Goal: Task Accomplishment & Management: Use online tool/utility

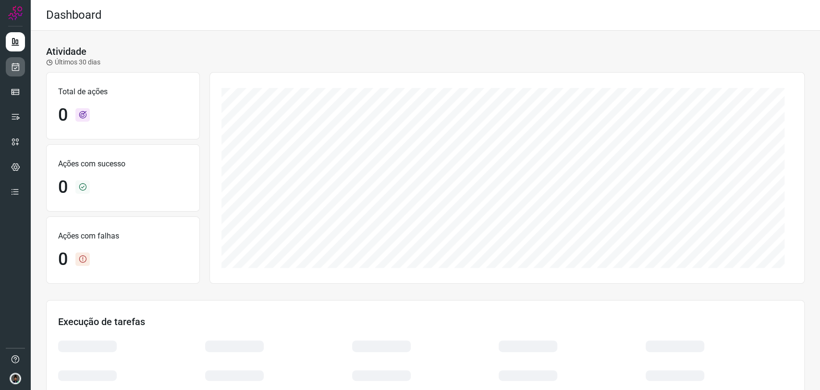
click at [24, 63] on link at bounding box center [15, 66] width 19 height 19
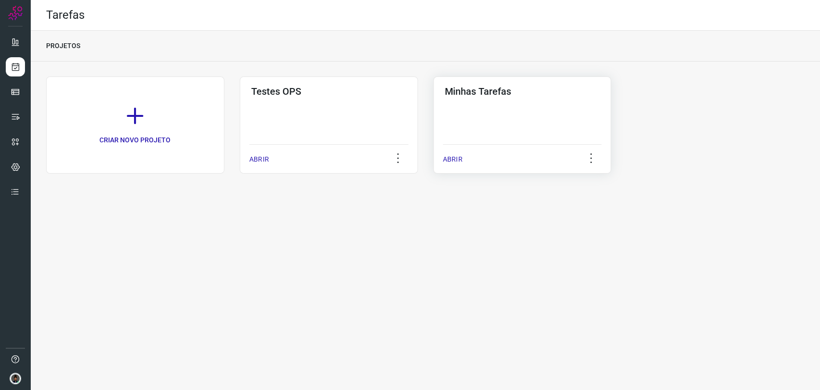
click at [483, 94] on h3 "Minhas Tarefas" at bounding box center [522, 91] width 155 height 12
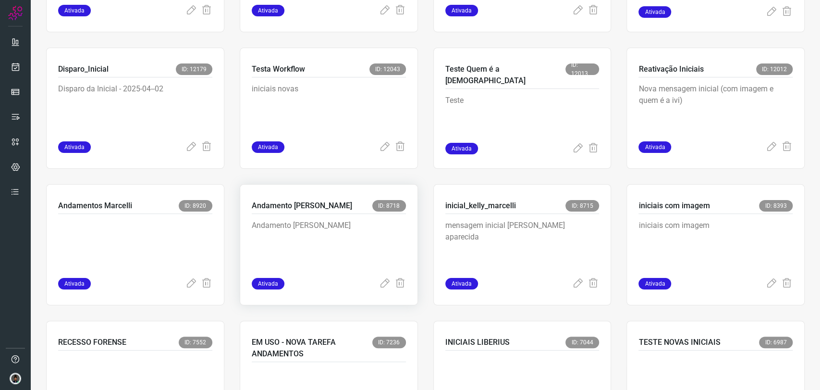
scroll to position [320, 0]
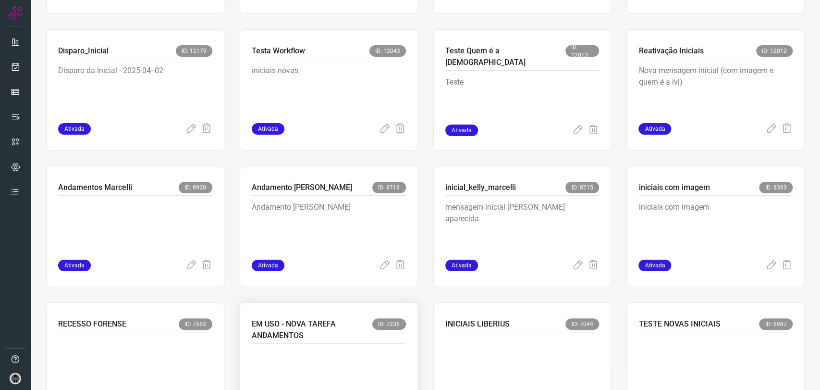
click at [290, 354] on p at bounding box center [324, 373] width 144 height 48
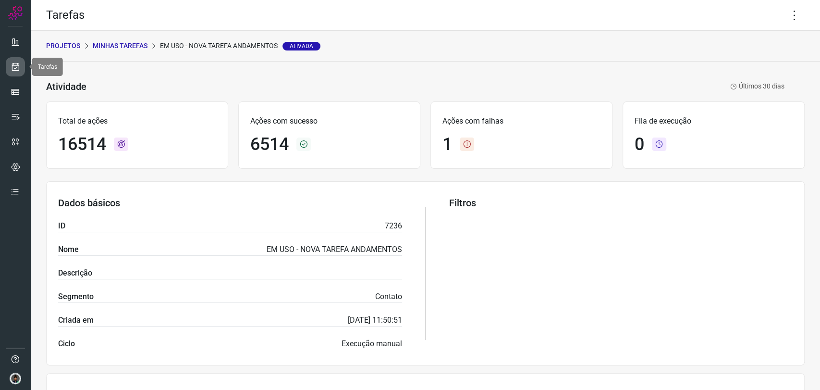
click at [17, 65] on icon at bounding box center [16, 67] width 10 height 10
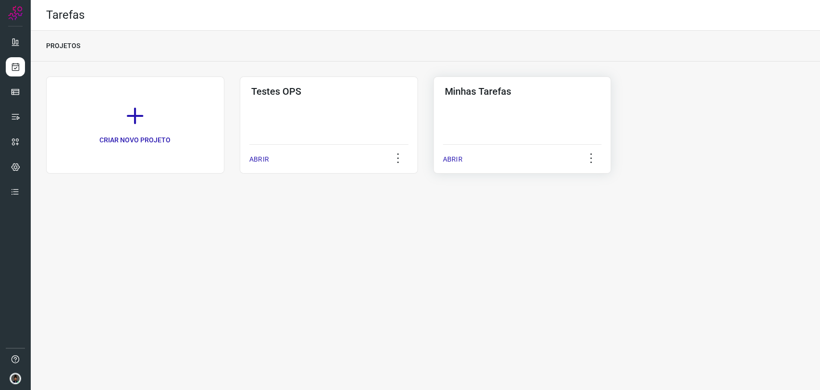
click at [515, 85] on h3 "Minhas Tarefas" at bounding box center [522, 91] width 155 height 12
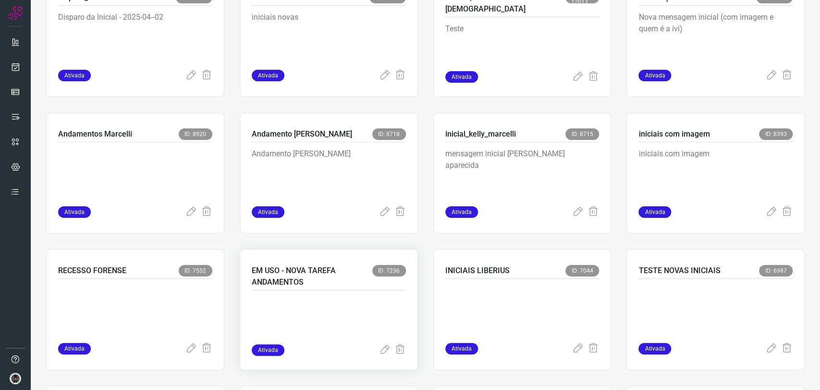
click at [317, 305] on p at bounding box center [324, 320] width 144 height 48
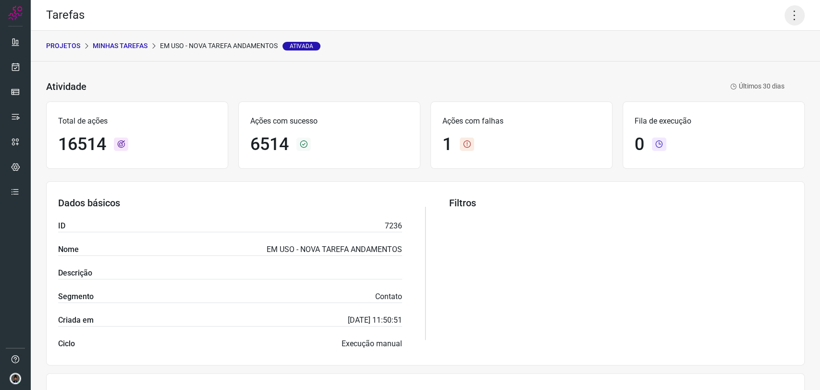
click at [786, 20] on icon at bounding box center [794, 15] width 20 height 20
click at [757, 59] on li "Executar" at bounding box center [751, 62] width 87 height 15
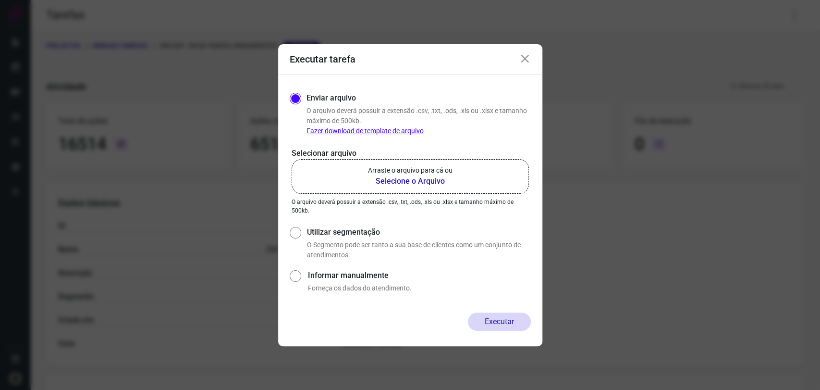
click at [441, 181] on b "Selecione o Arquivo" at bounding box center [410, 181] width 85 height 12
click at [0, 0] on input "Arraste o arquivo para cá ou Selecione o Arquivo" at bounding box center [0, 0] width 0 height 0
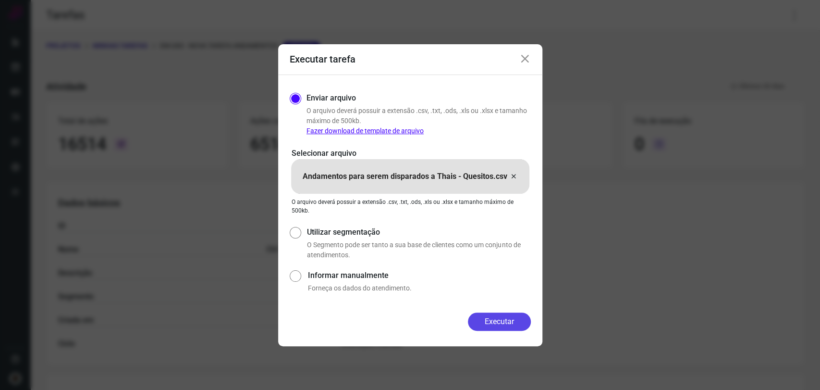
drag, startPoint x: 511, startPoint y: 320, endPoint x: 527, endPoint y: 302, distance: 24.9
click at [511, 321] on button "Executar" at bounding box center [499, 321] width 63 height 18
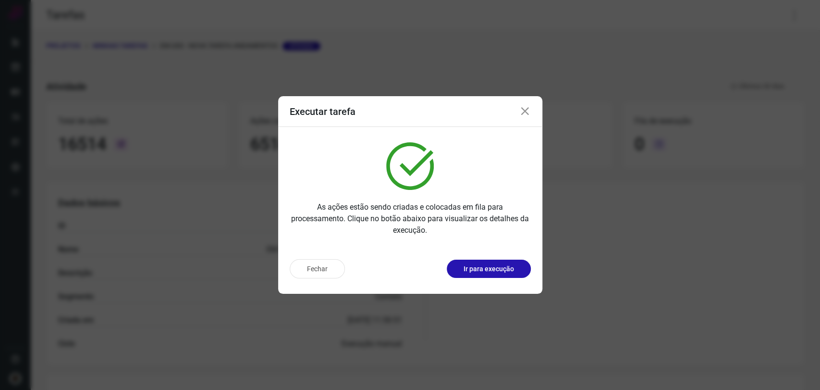
drag, startPoint x: 524, startPoint y: 120, endPoint x: 511, endPoint y: 132, distance: 17.3
click at [512, 131] on div "Executar tarefa As ações estão sendo criadas e colocadas em fila para processam…" at bounding box center [410, 194] width 264 height 197
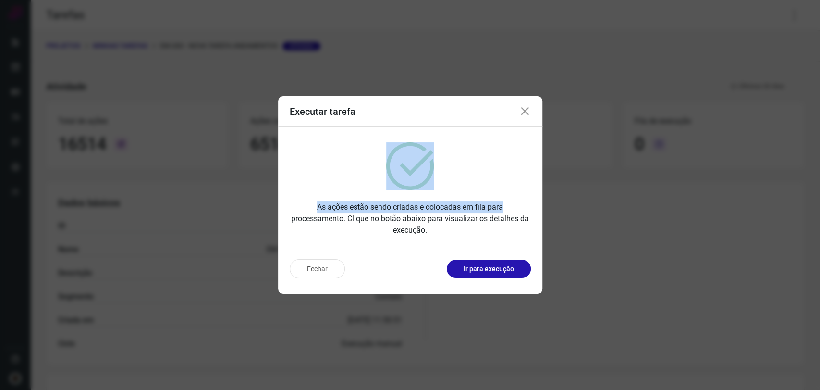
drag, startPoint x: 530, startPoint y: 109, endPoint x: 523, endPoint y: 114, distance: 9.6
click at [530, 109] on icon at bounding box center [525, 112] width 12 height 12
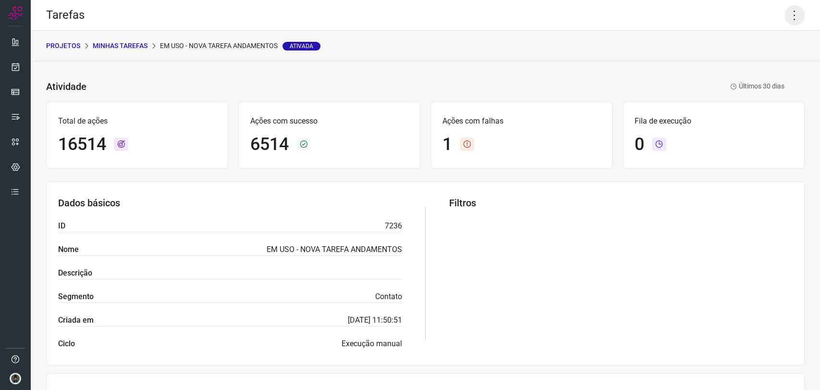
click at [784, 19] on icon at bounding box center [794, 15] width 20 height 20
click at [737, 65] on li "Executar" at bounding box center [751, 62] width 87 height 15
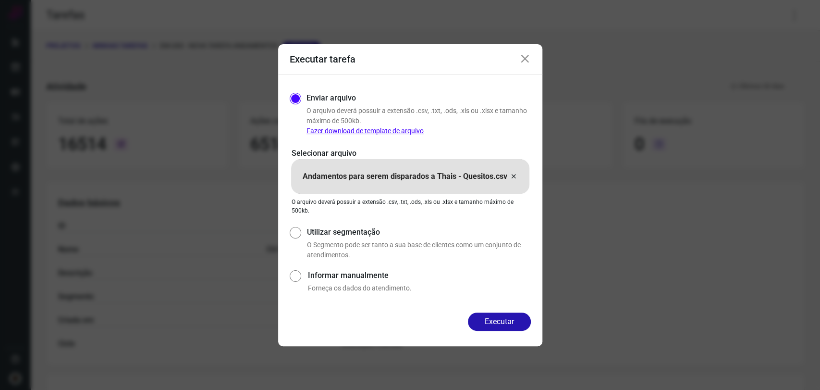
click at [510, 180] on icon at bounding box center [514, 177] width 8 height 12
click at [0, 0] on input "Andamentos para serem disparados a Thais - Quesitos.csv" at bounding box center [0, 0] width 0 height 0
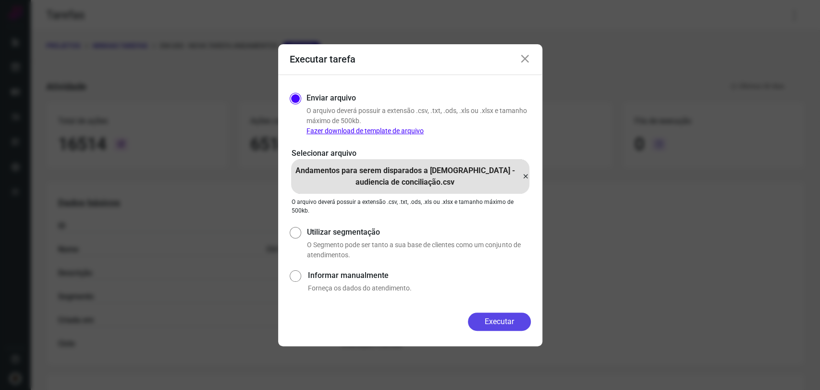
click at [490, 320] on button "Executar" at bounding box center [499, 321] width 63 height 18
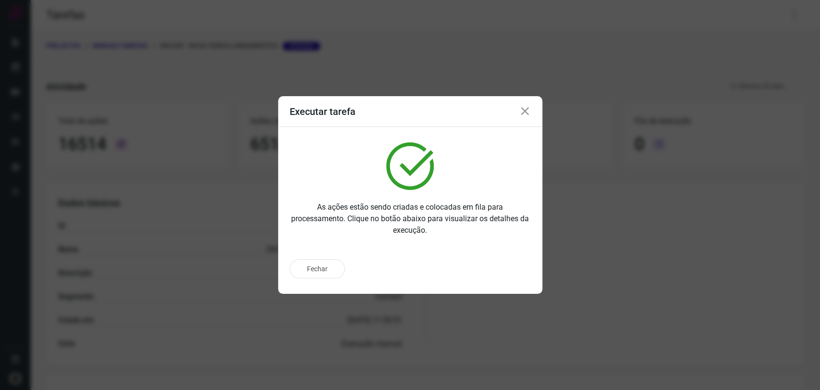
click at [522, 106] on icon at bounding box center [525, 112] width 12 height 12
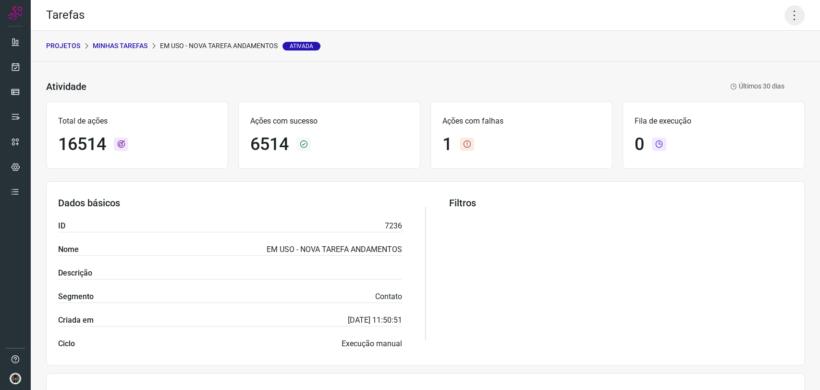
click at [790, 7] on icon at bounding box center [794, 15] width 20 height 20
click at [756, 59] on li "Executar" at bounding box center [751, 62] width 87 height 15
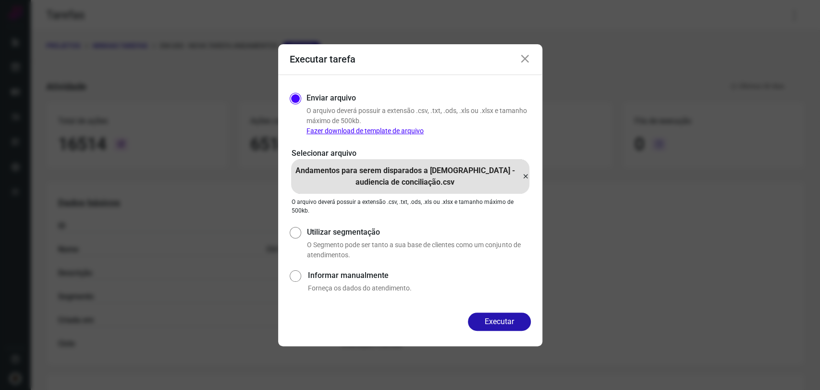
click at [523, 177] on icon at bounding box center [526, 177] width 8 height 12
click at [0, 0] on input "Andamentos para serem disparados a [DEMOGRAPHIC_DATA] - audiencia de conciliaçã…" at bounding box center [0, 0] width 0 height 0
click at [485, 318] on button "Executar" at bounding box center [499, 321] width 63 height 18
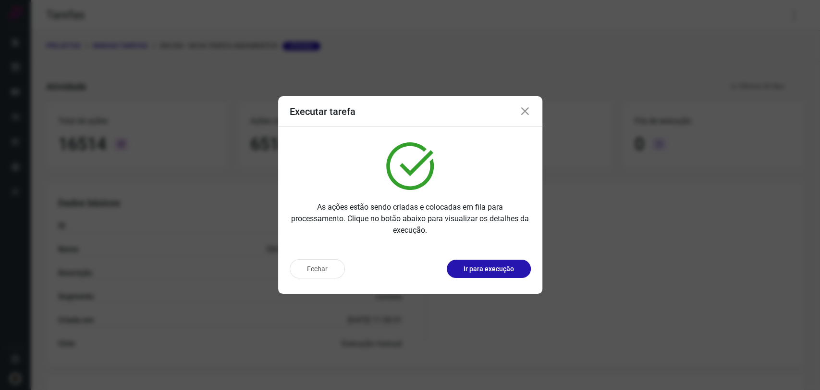
click at [524, 121] on div "Executar tarefa" at bounding box center [410, 111] width 264 height 31
click at [526, 114] on icon at bounding box center [525, 112] width 12 height 12
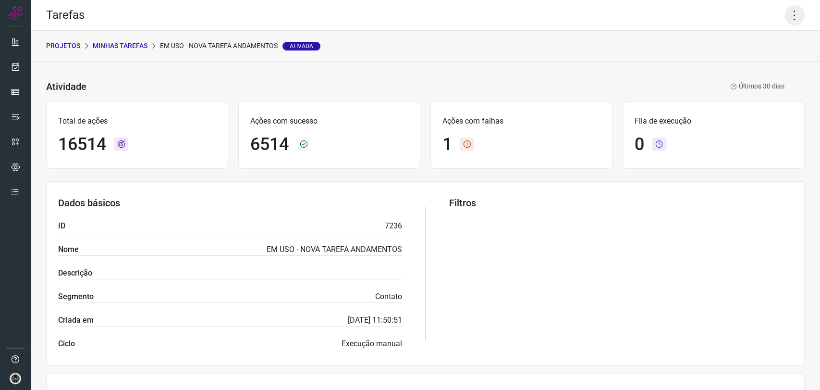
click at [787, 15] on icon at bounding box center [794, 15] width 20 height 20
click at [749, 60] on li "Executar" at bounding box center [751, 62] width 87 height 15
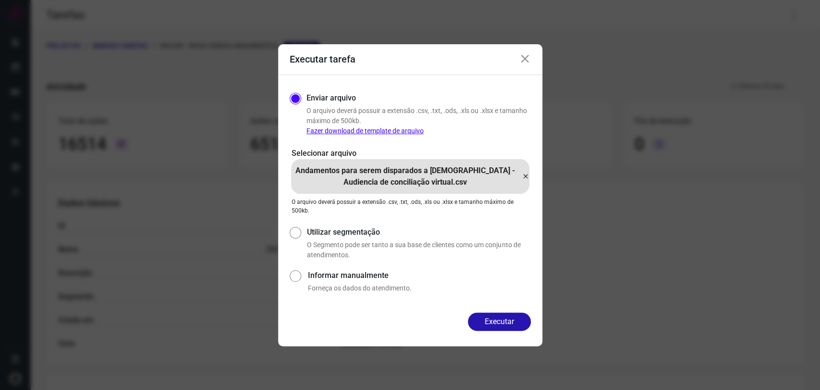
click at [529, 176] on icon at bounding box center [526, 177] width 8 height 12
click at [0, 0] on input "Andamentos para serem disparados a [DEMOGRAPHIC_DATA] - Audiencia de conciliaçã…" at bounding box center [0, 0] width 0 height 0
click at [492, 318] on button "Executar" at bounding box center [499, 321] width 63 height 18
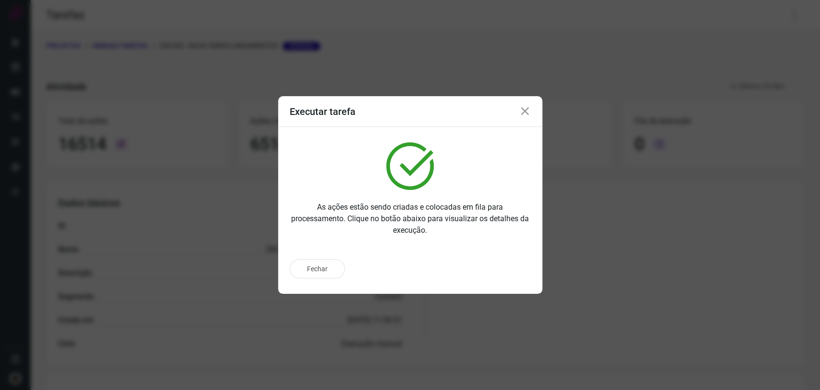
click at [518, 110] on div "Executar tarefa" at bounding box center [410, 111] width 264 height 31
click at [524, 111] on icon at bounding box center [525, 112] width 12 height 12
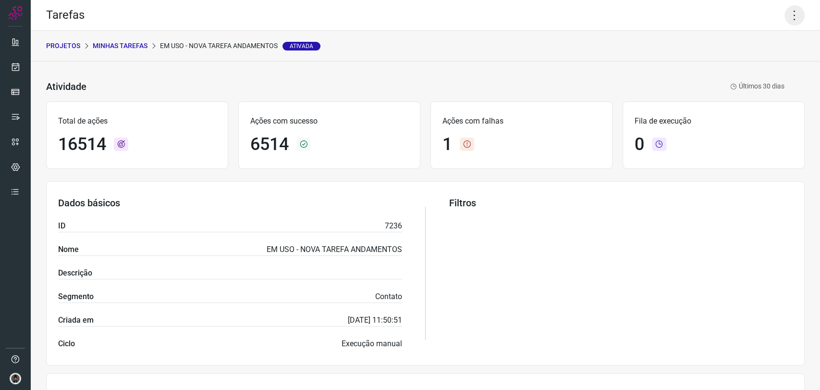
click at [787, 17] on icon at bounding box center [794, 15] width 20 height 20
click at [741, 70] on ul "Editar Executar Remover Desativar tarefa" at bounding box center [751, 72] width 87 height 80
click at [737, 65] on li "Executar" at bounding box center [751, 62] width 87 height 15
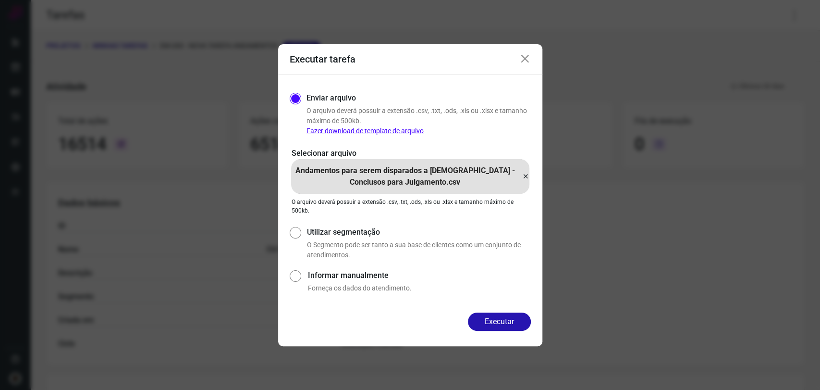
click at [525, 177] on icon at bounding box center [526, 177] width 8 height 12
click at [0, 0] on input "Andamentos para serem disparados a [DEMOGRAPHIC_DATA] - Conclusos para Julgamen…" at bounding box center [0, 0] width 0 height 0
click at [494, 328] on button "Executar" at bounding box center [499, 321] width 63 height 18
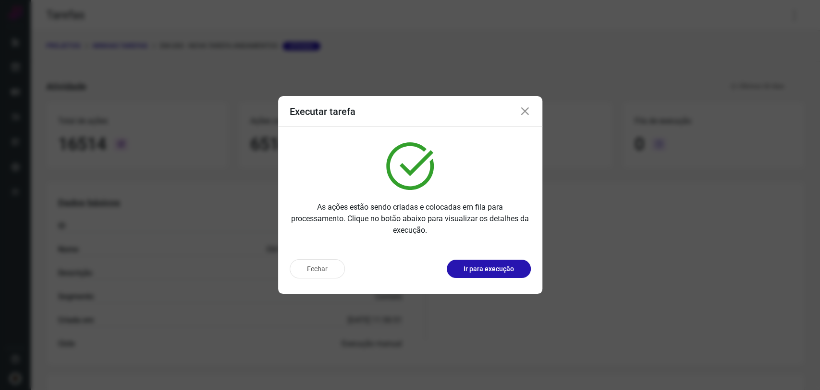
click at [526, 113] on icon at bounding box center [525, 112] width 12 height 12
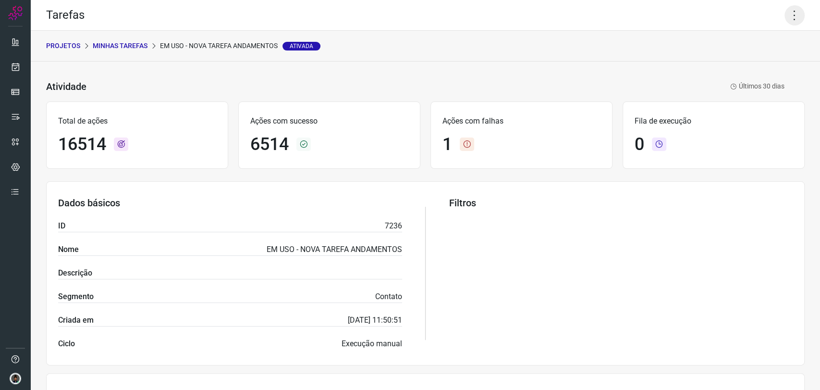
click at [786, 22] on icon at bounding box center [794, 15] width 20 height 20
click at [743, 63] on li "Executar" at bounding box center [751, 62] width 87 height 15
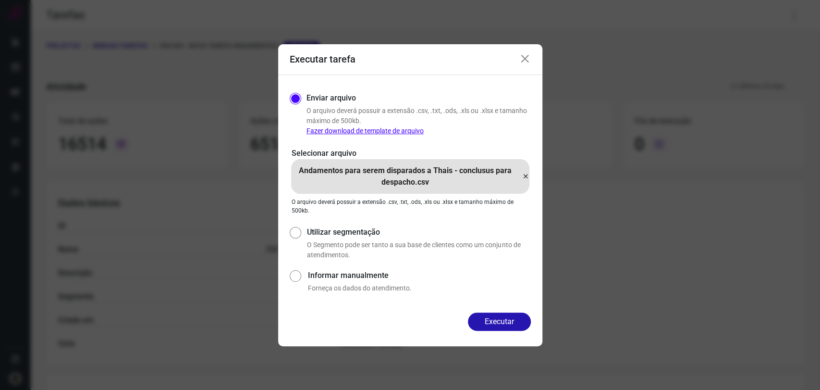
click at [523, 175] on icon at bounding box center [526, 177] width 8 height 12
click at [0, 0] on input "Andamentos para serem disparados a Thais - conclusus para despacho.csv" at bounding box center [0, 0] width 0 height 0
click at [523, 322] on button "Executar" at bounding box center [499, 321] width 63 height 18
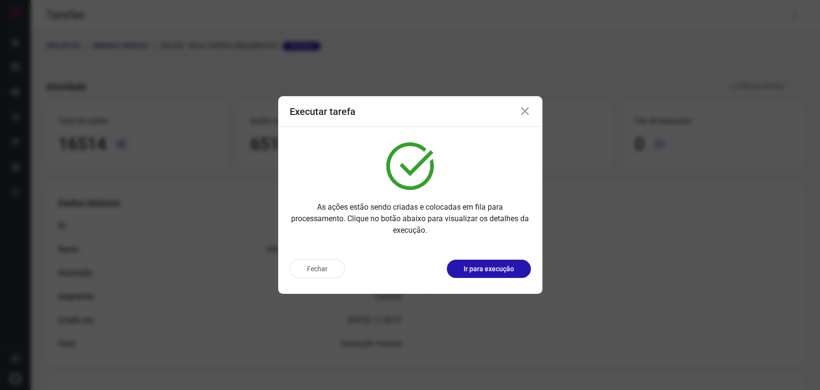
click at [524, 109] on icon at bounding box center [525, 112] width 12 height 12
